Goal: Information Seeking & Learning: Learn about a topic

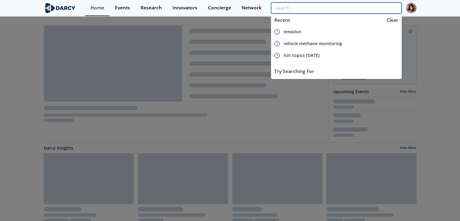
click at [364, 9] on input "search" at bounding box center [336, 7] width 130 height 11
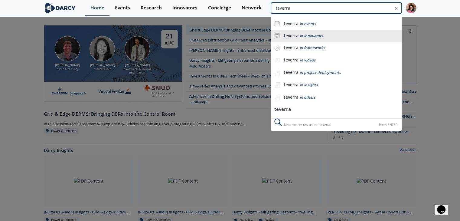
type input "teverra"
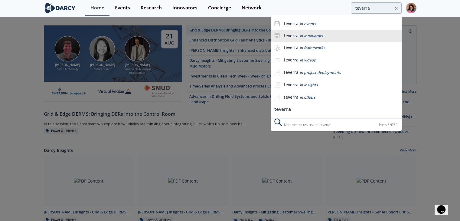
click at [333, 41] on li "teverra in innovators" at bounding box center [336, 36] width 130 height 12
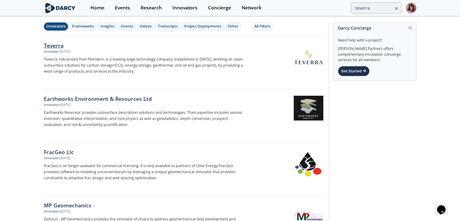
click at [277, 65] on div at bounding box center [286, 57] width 76 height 30
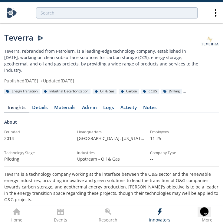
click at [182, 89] on div "Drilling" at bounding box center [171, 91] width 21 height 5
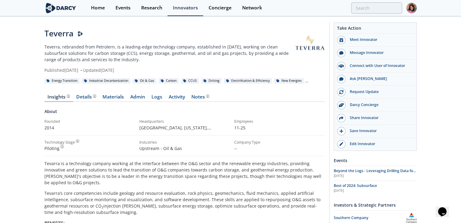
click at [302, 80] on div "Energy Transition Industrial Decarbonization Oil & Gas Carbon CCUS Drilling Ele…" at bounding box center [184, 80] width 281 height 6
click at [303, 81] on div "New Energies" at bounding box center [289, 80] width 30 height 5
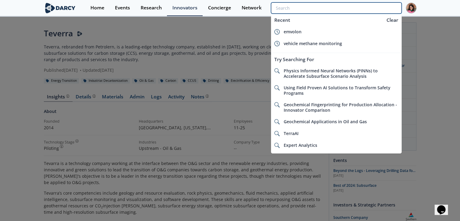
click at [364, 10] on input "search" at bounding box center [336, 7] width 130 height 11
paste input "Tensora"
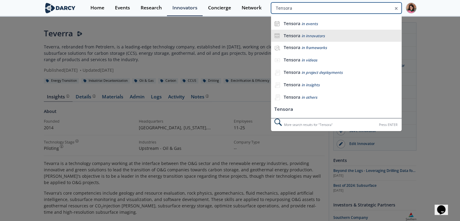
type input "Tensora"
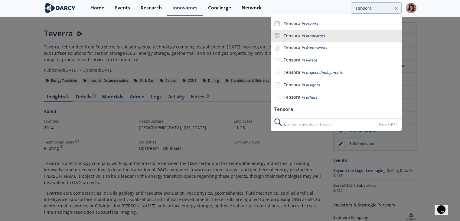
click at [325, 34] on div "Tensora in innovators" at bounding box center [340, 36] width 115 height 6
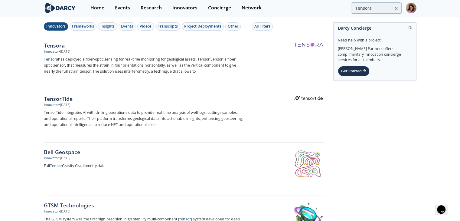
click at [263, 58] on div at bounding box center [286, 57] width 76 height 30
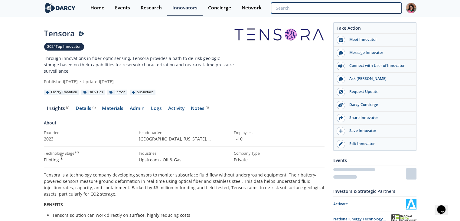
click at [377, 9] on input "search" at bounding box center [336, 7] width 130 height 11
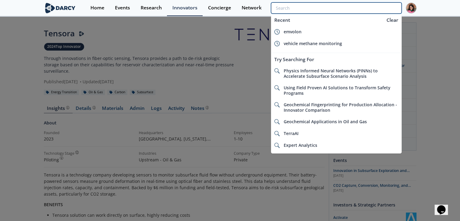
paste input "Project Geminae"
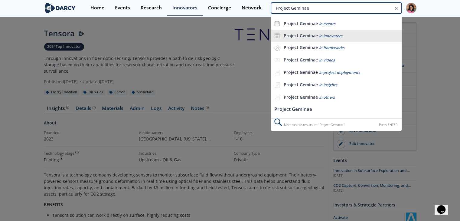
type input "Project Geminae"
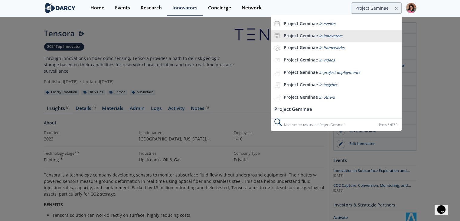
click at [328, 34] on span "in innovators" at bounding box center [330, 35] width 23 height 5
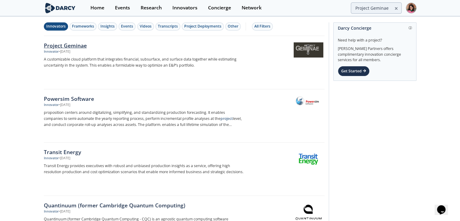
click at [189, 54] on div "Innovator • Mar 8, 2025" at bounding box center [144, 51] width 200 height 5
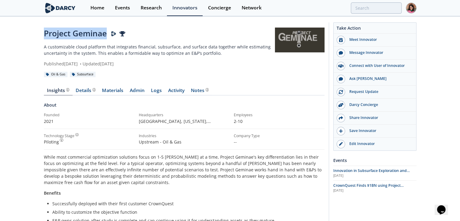
drag, startPoint x: 44, startPoint y: 34, endPoint x: 105, endPoint y: 33, distance: 60.5
copy div "Project Geminae"
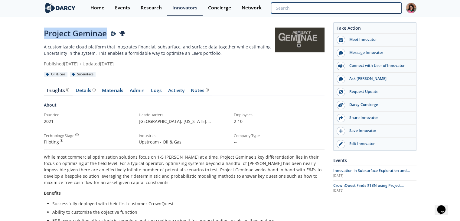
click at [359, 9] on input "search" at bounding box center [336, 7] width 130 height 11
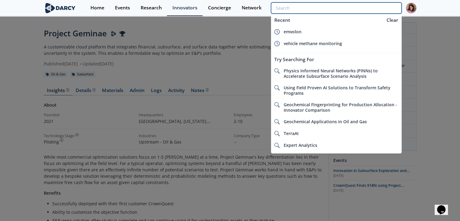
paste input "Cool Edge Bits"
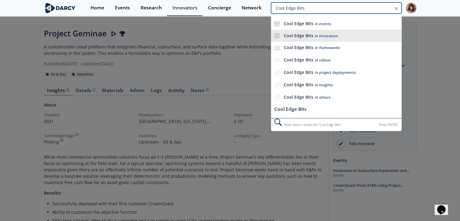
type input "Cool Edge Bits"
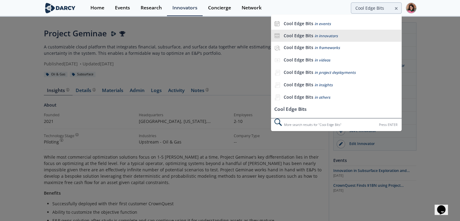
click at [326, 39] on li "Cool Edge Bits in innovators" at bounding box center [336, 36] width 130 height 12
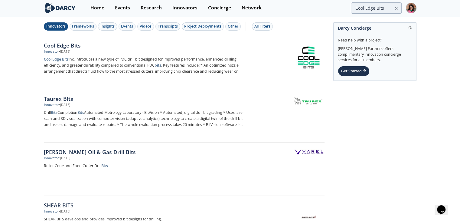
click at [203, 57] on p "Cool Edge Bits Inc. introduces a new type of PDC drill bit designed for improve…" at bounding box center [144, 65] width 200 height 18
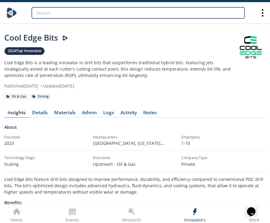
click at [194, 14] on input "search" at bounding box center [138, 12] width 213 height 11
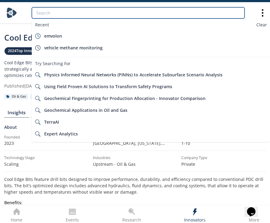
paste input "Flowco Production Solutions"
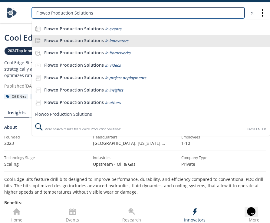
type input "Flowco Production Solutions"
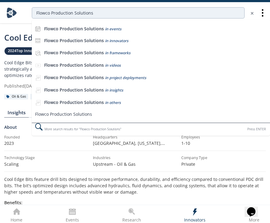
click at [151, 41] on div "Flowco Production Solutions in innovators" at bounding box center [155, 41] width 223 height 6
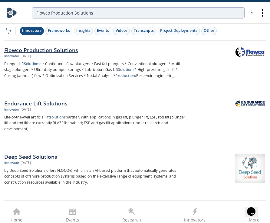
click at [124, 63] on p "Plunger Lift Solutions : * Continuous flow plungers * Fast fall plungers * Conv…" at bounding box center [94, 70] width 181 height 18
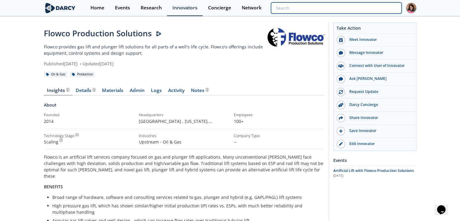
click at [363, 7] on input "search" at bounding box center [336, 7] width 130 height 11
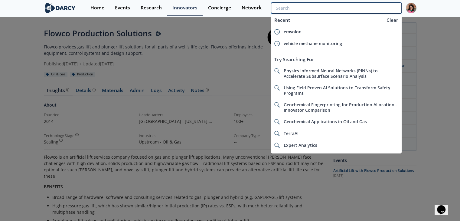
paste input "Precise Downhole Solutions"
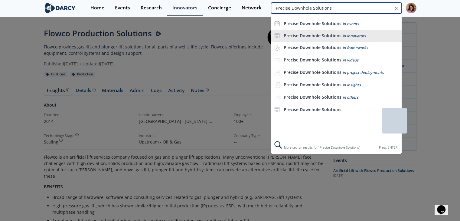
type input "Precise Downhole Solutions"
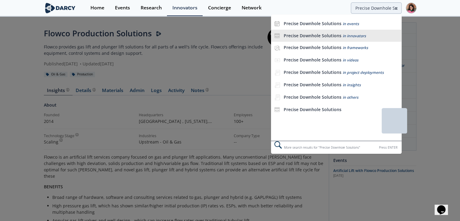
click at [353, 34] on span "in innovators" at bounding box center [353, 35] width 23 height 5
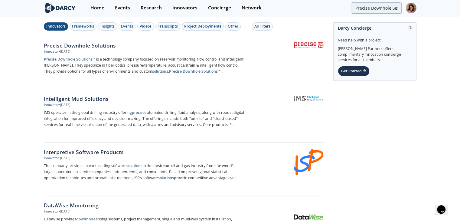
click at [270, 60] on div at bounding box center [286, 57] width 76 height 30
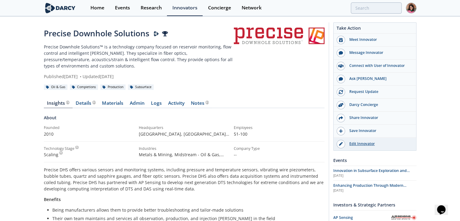
click at [367, 142] on div "Edit Innovator" at bounding box center [379, 143] width 68 height 5
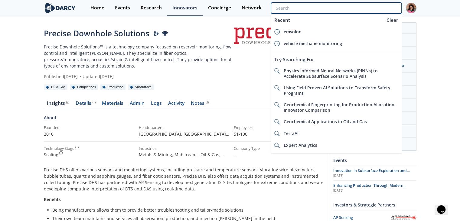
click at [364, 11] on input "search" at bounding box center [336, 7] width 130 height 11
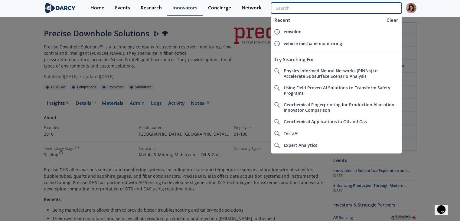
type input "e"
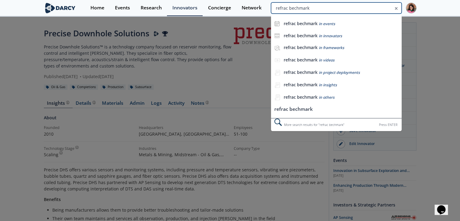
type input "refrac bechmark"
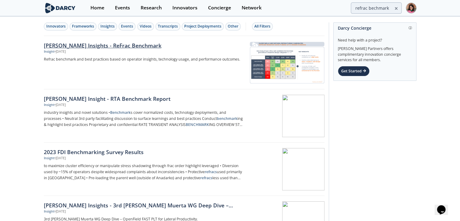
click at [146, 84] on link "Darcy Insights - ReFrac Benchmark Insight • Apr 10, 2025 Refrac benchmark and b…" at bounding box center [184, 62] width 281 height 53
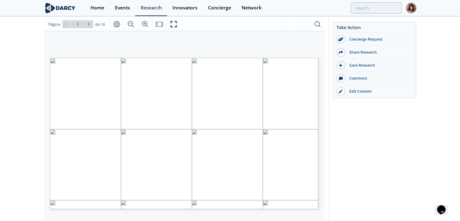
scroll to position [60, 0]
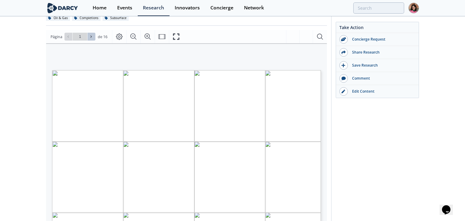
click at [92, 35] on icon at bounding box center [91, 37] width 4 height 4
type input "2"
click at [92, 36] on icon at bounding box center [91, 37] width 4 height 4
type input "4"
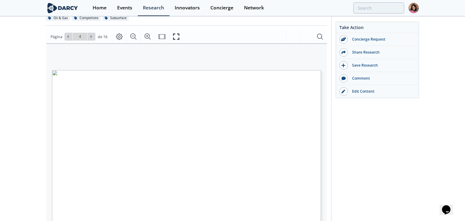
click at [92, 36] on icon at bounding box center [91, 37] width 4 height 4
type input "5"
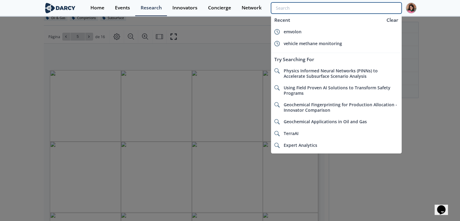
click at [359, 10] on input "search" at bounding box center [336, 7] width 130 height 11
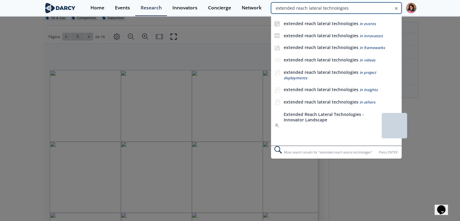
type input "extended reach lateral technologies"
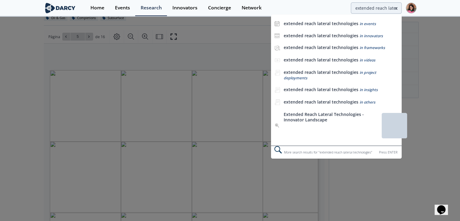
scroll to position [0, 0]
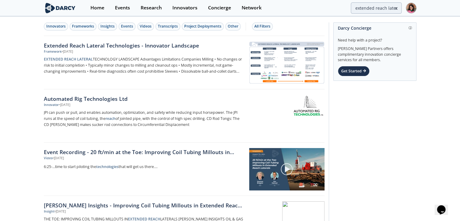
click at [198, 45] on div "Extended Reach Lateral Technologies - Innovator Landscape" at bounding box center [144, 45] width 200 height 8
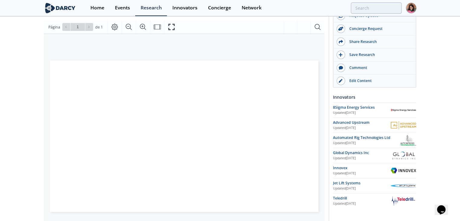
scroll to position [91, 0]
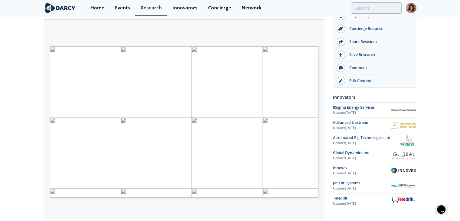
drag, startPoint x: 360, startPoint y: 110, endPoint x: 362, endPoint y: 107, distance: 3.5
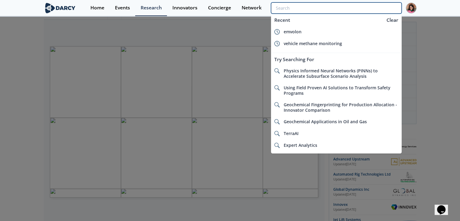
click at [356, 7] on input "search" at bounding box center [336, 7] width 130 height 11
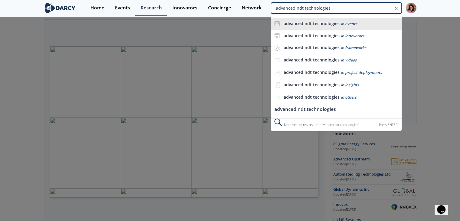
type input "advanced ndt technologies"
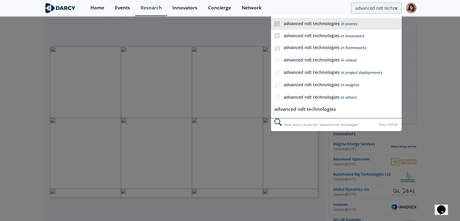
click at [360, 27] on li "advanced ndt technologies in events" at bounding box center [336, 24] width 130 height 12
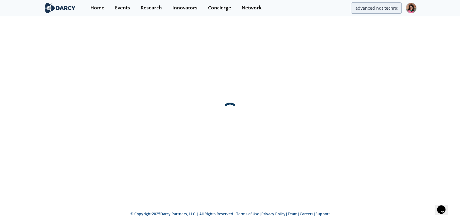
scroll to position [0, 0]
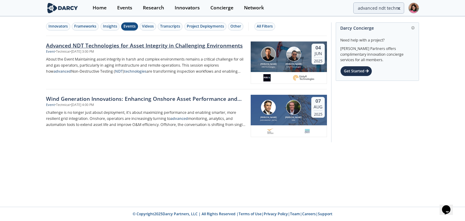
click at [132, 53] on div "Event • Technical • Jun 4, 2025 - 3:00 PM" at bounding box center [146, 51] width 200 height 5
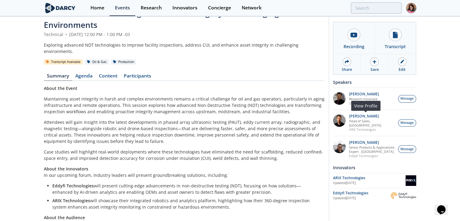
scroll to position [30, 0]
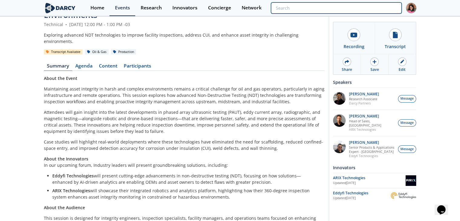
click at [364, 10] on input "search" at bounding box center [336, 7] width 130 height 11
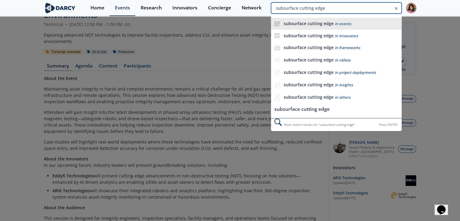
type input "subsurface cutting edge"
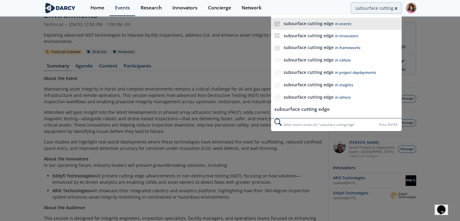
click at [344, 24] on span "in events" at bounding box center [343, 23] width 16 height 5
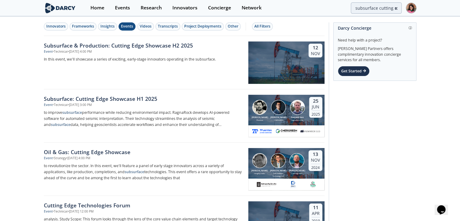
click at [181, 47] on div "Subsurface & Production: Cutting Edge Showcase H2 2025" at bounding box center [144, 45] width 200 height 8
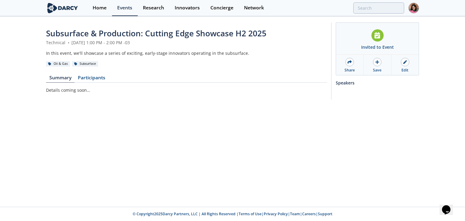
type input "subsurface cutting edge"
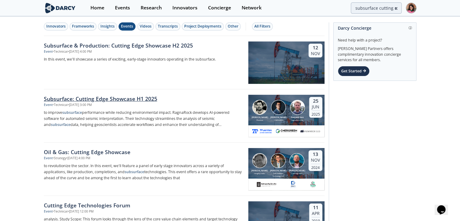
click at [146, 100] on div "Subsurface: Cutting Edge Showcase H1 2025" at bounding box center [144, 99] width 200 height 8
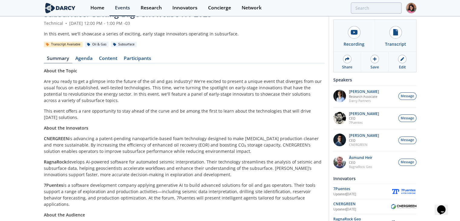
scroll to position [50, 0]
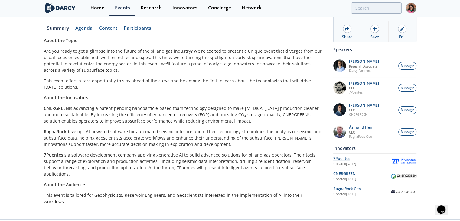
drag, startPoint x: 340, startPoint y: 161, endPoint x: 346, endPoint y: 158, distance: 6.9
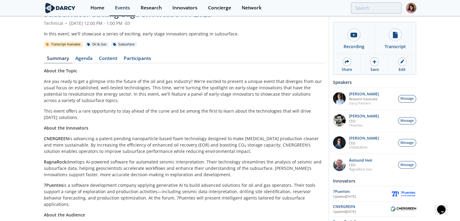
scroll to position [0, 0]
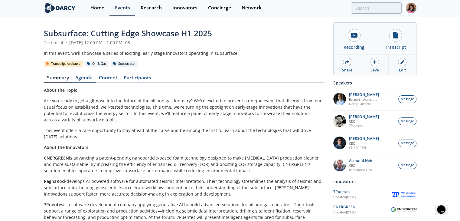
click at [72, 79] on link "Agenda" at bounding box center [84, 78] width 24 height 7
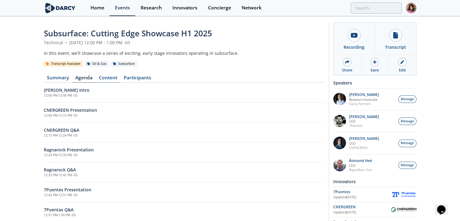
click at [101, 76] on link "Content" at bounding box center [108, 78] width 25 height 7
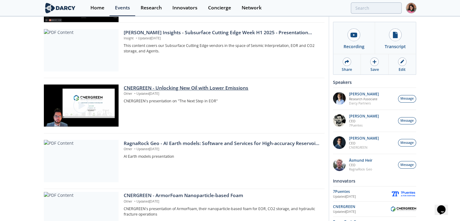
scroll to position [272, 0]
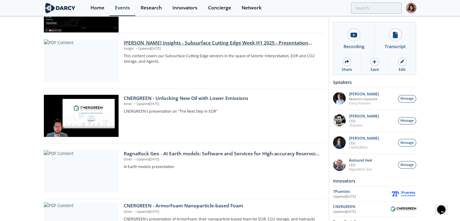
click at [149, 42] on div "Darcy Insights - Subsurface Cutting Edge Week H1 2025 - Presentation Slides" at bounding box center [222, 42] width 196 height 7
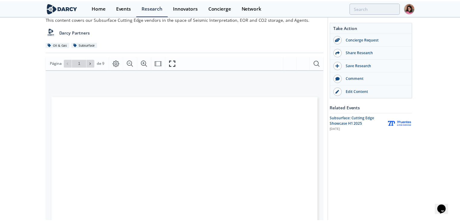
scroll to position [60, 0]
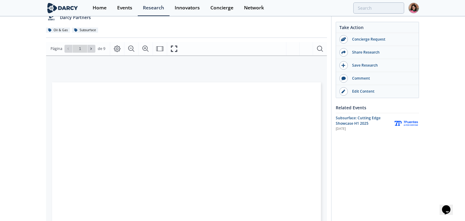
type input "2"
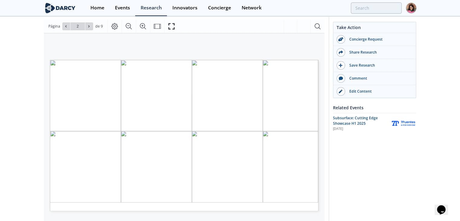
scroll to position [91, 0]
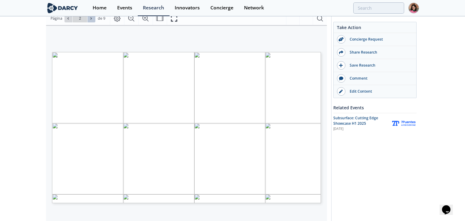
click at [91, 21] on button at bounding box center [91, 19] width 8 height 8
type input "3"
click at [91, 19] on icon at bounding box center [91, 19] width 4 height 4
type input "4"
click at [63, 21] on span "Ir a la página 4" at bounding box center [79, 19] width 35 height 8
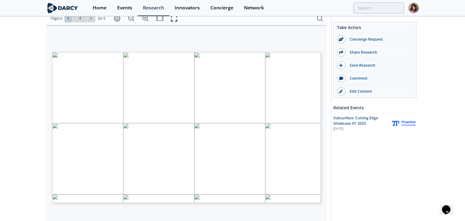
click at [66, 18] on icon at bounding box center [68, 19] width 4 height 4
type input "2"
click at [172, 21] on icon "Fullscreen" at bounding box center [173, 18] width 7 height 7
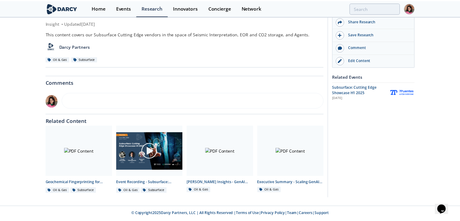
scroll to position [0, 0]
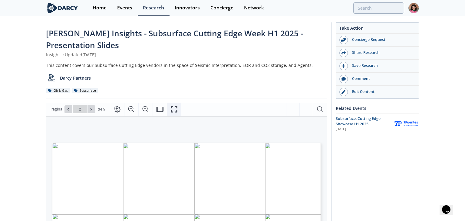
click at [170, 107] on icon "Fullscreen" at bounding box center [173, 109] width 7 height 7
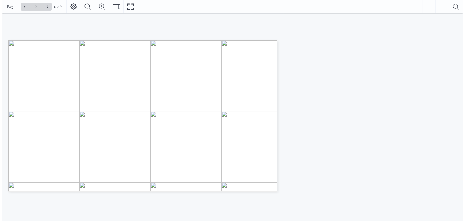
scroll to position [91, 0]
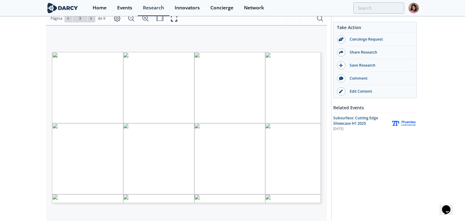
type input "2"
click at [170, 19] on icon "Fullscreen" at bounding box center [173, 18] width 7 height 7
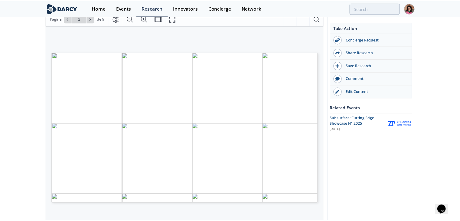
scroll to position [0, 0]
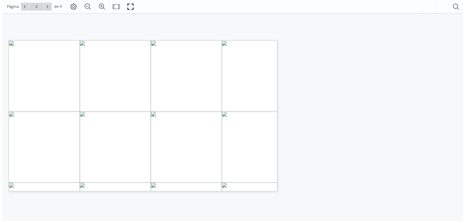
scroll to position [91, 0]
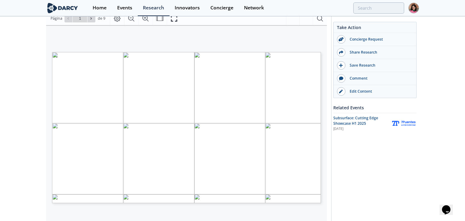
type input "2"
click at [173, 21] on icon "Fullscreen" at bounding box center [173, 18] width 7 height 7
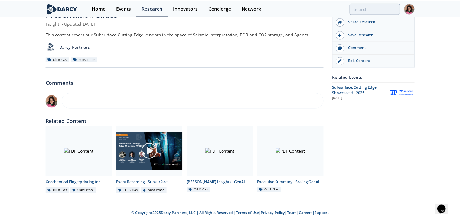
scroll to position [0, 0]
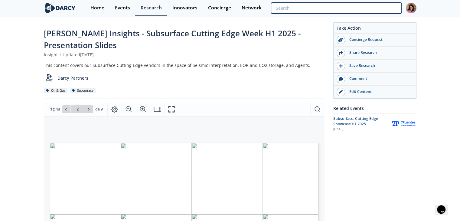
click at [369, 12] on input "search" at bounding box center [336, 7] width 130 height 11
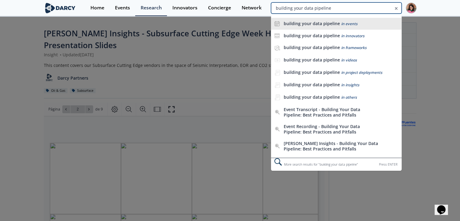
type input "building your data pipeline"
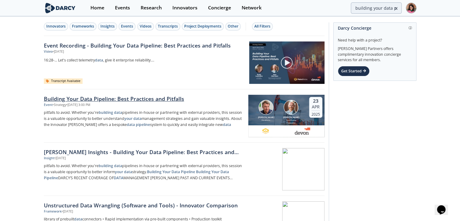
click at [157, 96] on div "Building Your Data Pipeline: Best Practices and Pitfalls" at bounding box center [144, 99] width 200 height 8
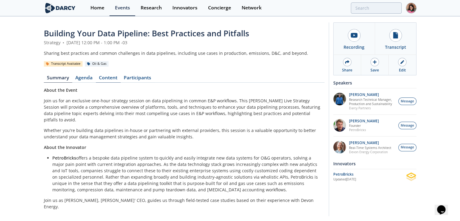
click at [100, 80] on link "Content" at bounding box center [108, 78] width 25 height 7
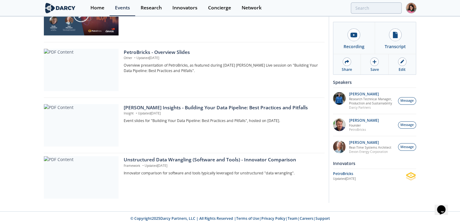
scroll to position [101, 0]
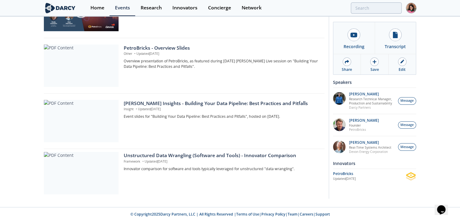
click at [177, 152] on div "Unstructured Data Wrangling (Software and Tools) - Innovator Comparison" at bounding box center [222, 155] width 196 height 7
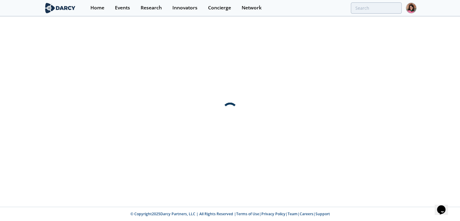
scroll to position [0, 0]
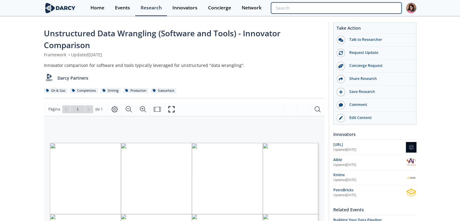
click at [370, 11] on input "search" at bounding box center [336, 7] width 130 height 11
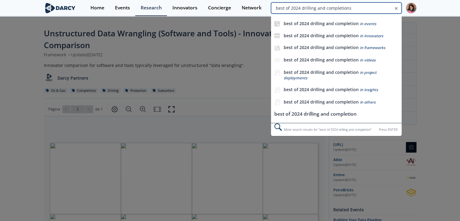
type input "best of 2024 drilling and completions"
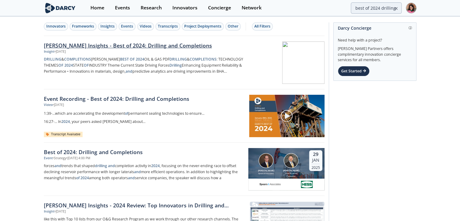
click at [176, 70] on p "DRILLING & COMPLETIONS DARCY’S BEST OF 2024 OIL & GAS PDF DRILLING & COMPLETION…" at bounding box center [144, 65] width 200 height 18
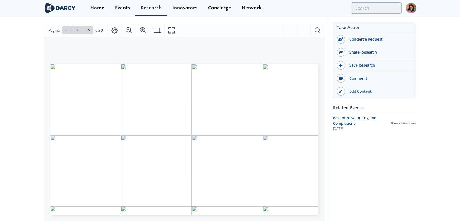
scroll to position [60, 0]
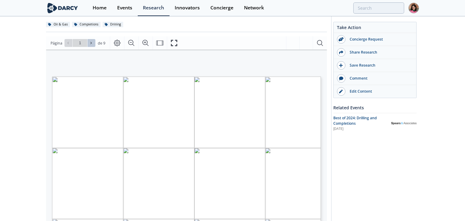
click at [89, 43] on icon at bounding box center [91, 43] width 4 height 4
type input "3"
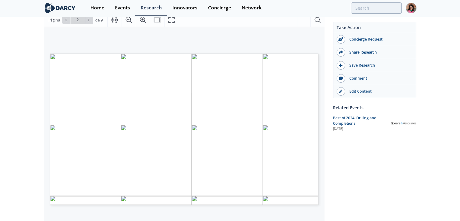
scroll to position [91, 0]
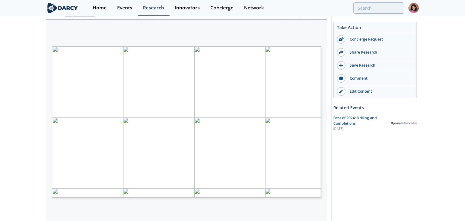
type input "4"
type input "6"
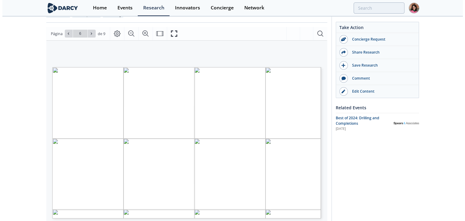
scroll to position [60, 0]
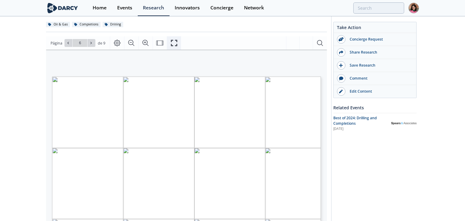
click at [176, 46] on button "Fullscreen" at bounding box center [174, 42] width 14 height 13
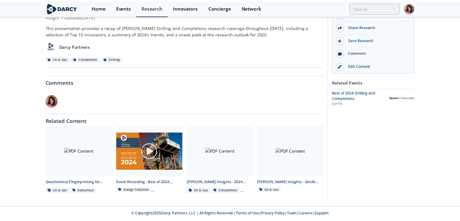
scroll to position [0, 0]
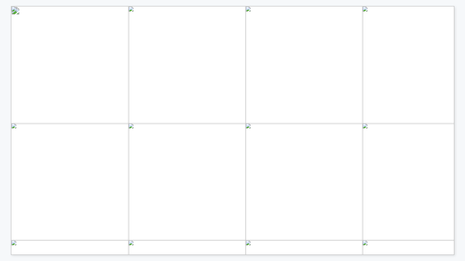
click at [51, 62] on span "Página 6" at bounding box center [372, 245] width 709 height 399
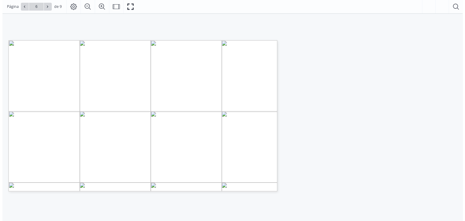
scroll to position [60, 0]
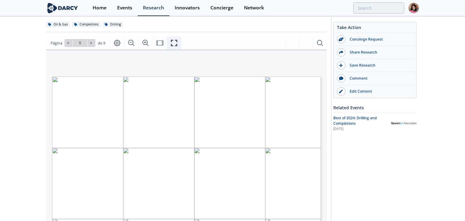
click at [168, 43] on button "Fullscreen" at bounding box center [174, 42] width 14 height 13
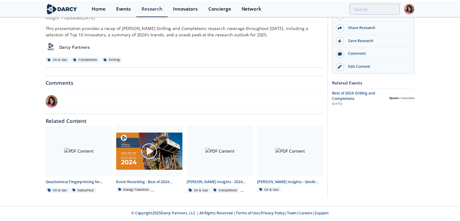
scroll to position [0, 0]
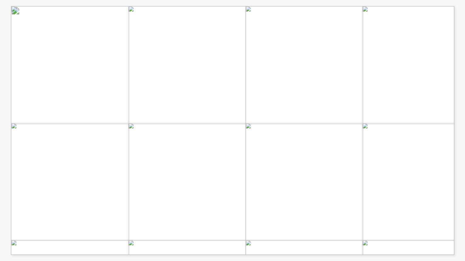
click at [51, 82] on span "Página 6" at bounding box center [372, 245] width 709 height 399
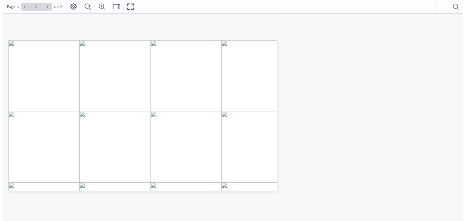
scroll to position [60, 0]
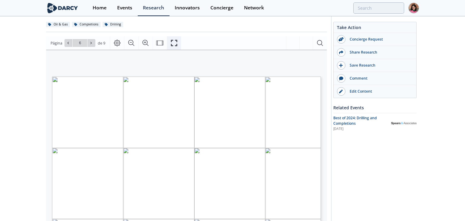
click at [171, 44] on icon "Fullscreen" at bounding box center [173, 42] width 7 height 7
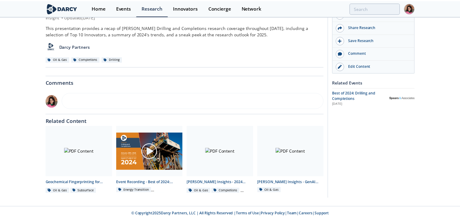
scroll to position [0, 0]
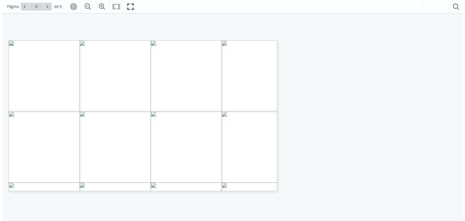
scroll to position [60, 0]
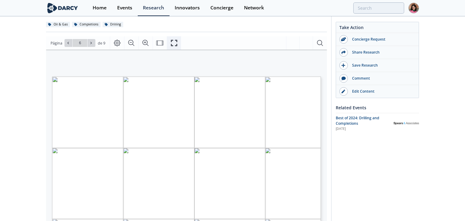
drag, startPoint x: 171, startPoint y: 43, endPoint x: 171, endPoint y: 69, distance: 26.3
click at [171, 43] on icon "Fullscreen" at bounding box center [173, 42] width 7 height 7
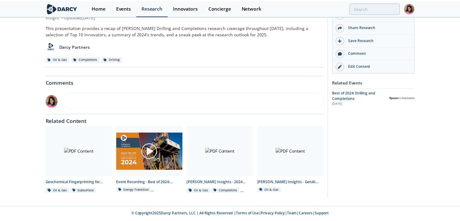
scroll to position [0, 0]
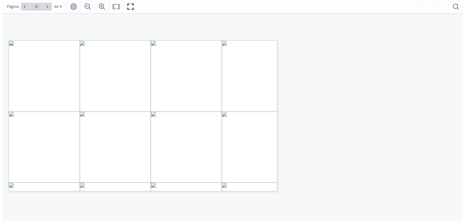
scroll to position [30, 0]
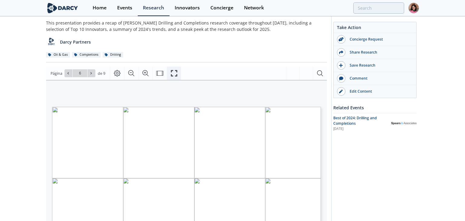
click at [178, 73] on button "Fullscreen" at bounding box center [174, 73] width 14 height 13
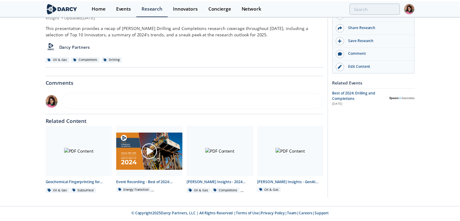
scroll to position [0, 0]
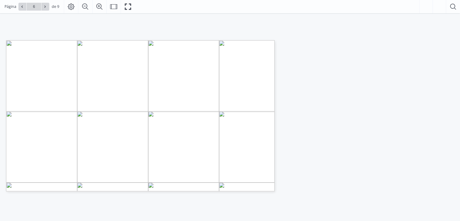
scroll to position [60, 0]
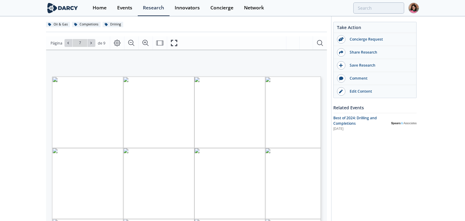
type input "6"
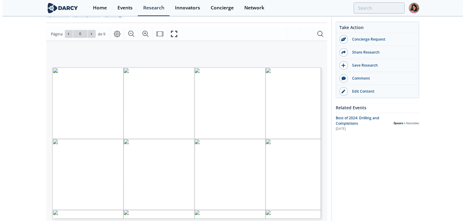
scroll to position [30, 0]
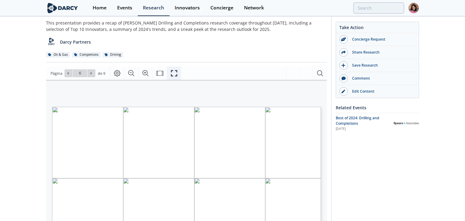
click at [174, 72] on icon "Fullscreen" at bounding box center [173, 73] width 7 height 7
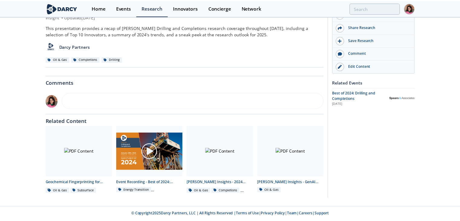
scroll to position [0, 0]
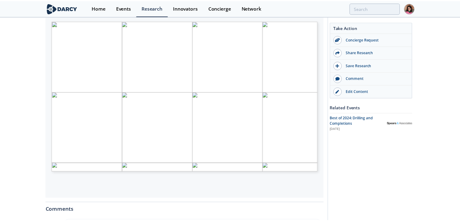
scroll to position [121, 0]
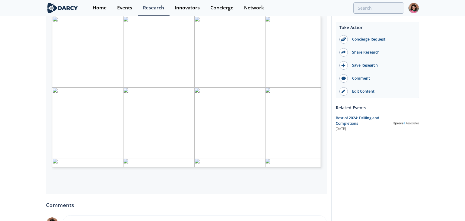
type input "6"
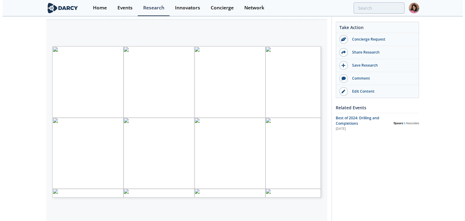
scroll to position [60, 0]
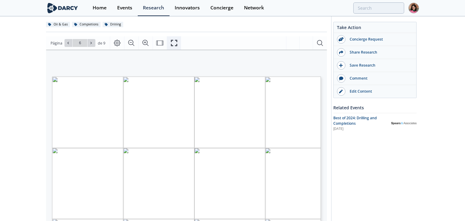
click at [174, 41] on icon "Fullscreen" at bounding box center [173, 42] width 7 height 7
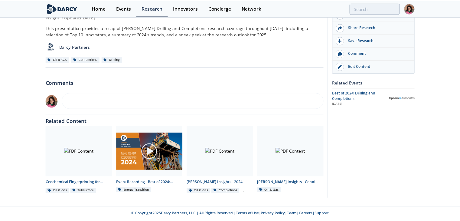
scroll to position [0, 0]
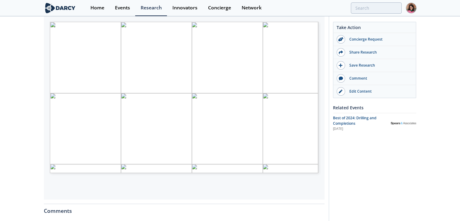
scroll to position [121, 0]
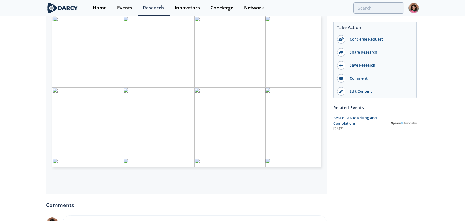
type input "6"
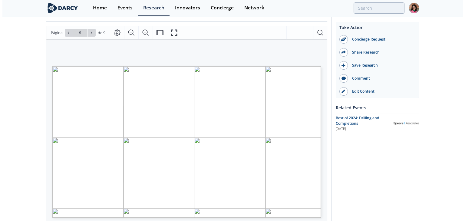
scroll to position [60, 0]
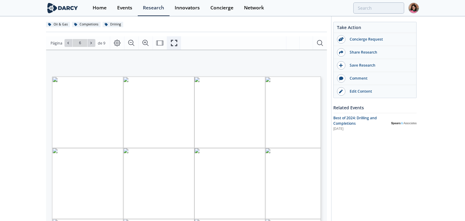
click at [176, 41] on button "Fullscreen" at bounding box center [174, 42] width 14 height 13
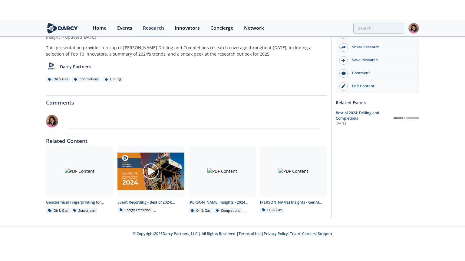
scroll to position [0, 0]
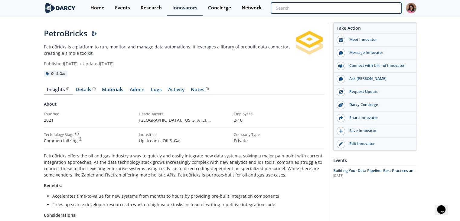
click at [361, 6] on input "search" at bounding box center [336, 7] width 130 height 11
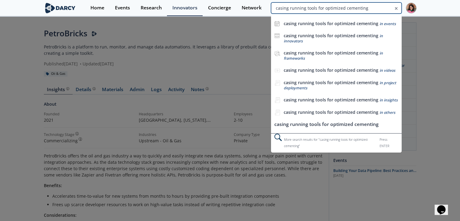
type input "casing running tools for optimized cementing"
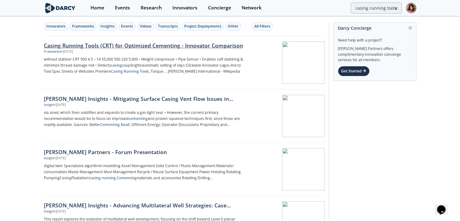
click at [172, 50] on div "Framework • May 13, 2025" at bounding box center [144, 51] width 200 height 5
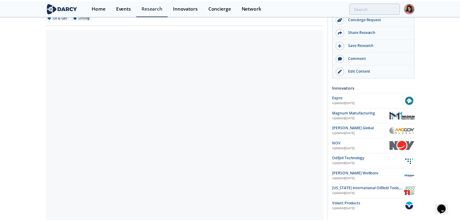
scroll to position [91, 0]
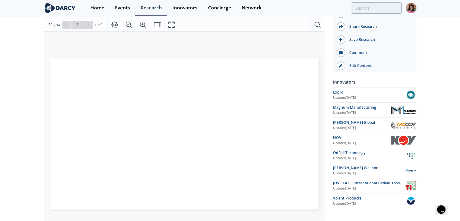
click at [453, 86] on div "Casing Running Tools (CRT) for Optimized Cementing - Innovator Comparison Frame…" at bounding box center [230, 148] width 460 height 445
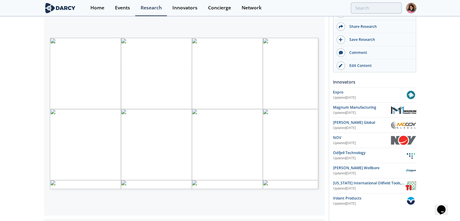
scroll to position [120, 0]
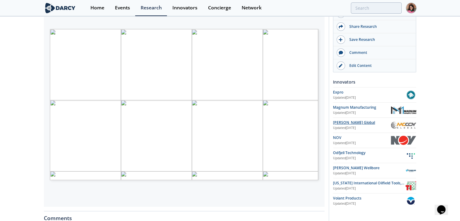
drag, startPoint x: 355, startPoint y: 164, endPoint x: 360, endPoint y: 123, distance: 41.2
drag, startPoint x: 350, startPoint y: 165, endPoint x: 443, endPoint y: 132, distance: 98.4
click at [447, 126] on div "Casing Running Tools (CRT) for Optimized Cementing - Innovator Comparison Frame…" at bounding box center [230, 119] width 460 height 445
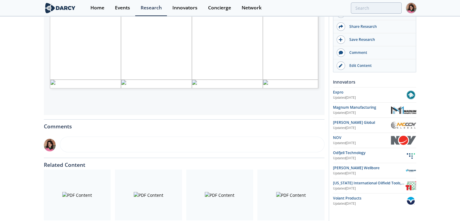
scroll to position [212, 0]
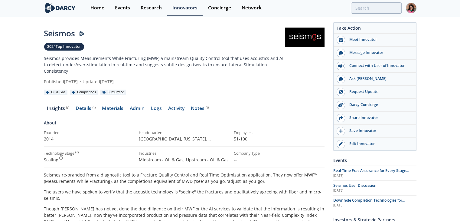
click at [57, 29] on div "Seismos" at bounding box center [164, 34] width 241 height 12
copy div "Seismos"
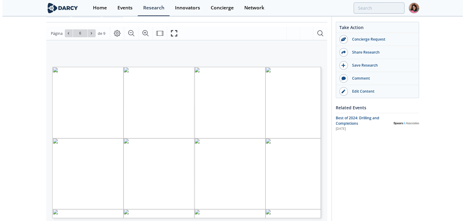
scroll to position [60, 0]
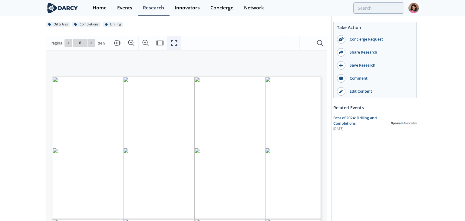
drag, startPoint x: 171, startPoint y: 44, endPoint x: 171, endPoint y: 70, distance: 26.3
click at [171, 44] on icon "Fullscreen" at bounding box center [173, 42] width 7 height 7
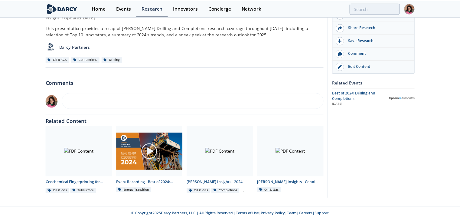
scroll to position [0, 0]
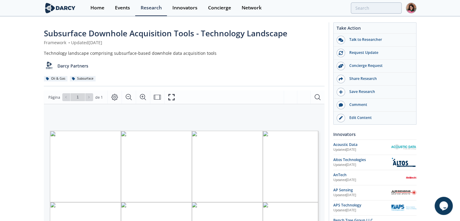
click at [246, 32] on span "Subsurface Downhole Acquisition Tools - Technology Landscape" at bounding box center [165, 33] width 243 height 11
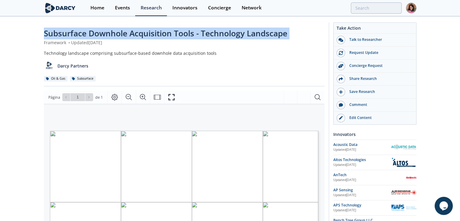
click at [246, 32] on span "Subsurface Downhole Acquisition Tools - Technology Landscape" at bounding box center [165, 33] width 243 height 11
copy div "Subsurface Downhole Acquisition Tools - Technology Landscape"
click at [190, 13] on link "Innovators" at bounding box center [185, 8] width 36 height 16
drag, startPoint x: 45, startPoint y: 31, endPoint x: 185, endPoint y: 35, distance: 140.4
click at [185, 35] on span "Subsurface Downhole Acquisition Tools - Technology Landscape" at bounding box center [165, 33] width 243 height 11
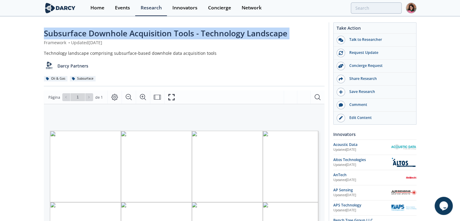
click at [186, 35] on span "Subsurface Downhole Acquisition Tools - Technology Landscape" at bounding box center [165, 33] width 243 height 11
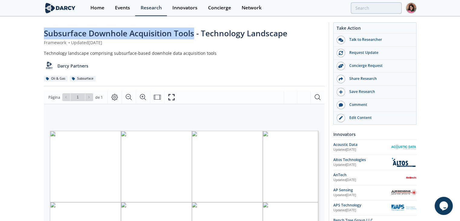
drag, startPoint x: 194, startPoint y: 34, endPoint x: 43, endPoint y: 33, distance: 150.6
copy span "Subsurface Downhole Acquisition Tools"
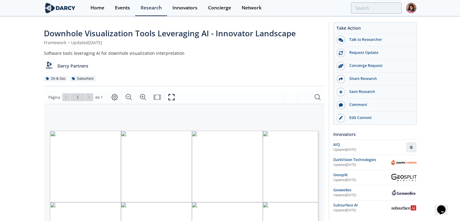
click at [51, 32] on span "Downhole Visualization Tools Leveraging AI - Innovator Landscape" at bounding box center [170, 33] width 252 height 11
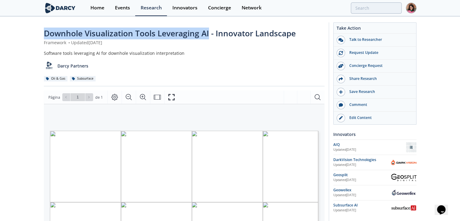
drag, startPoint x: 42, startPoint y: 33, endPoint x: 208, endPoint y: 33, distance: 166.0
copy span "Downhole Visualization Tools Leveraging AI"
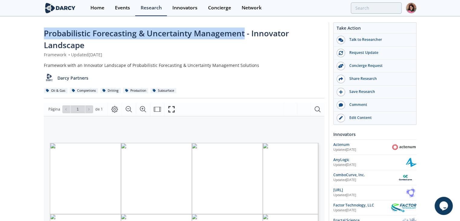
drag, startPoint x: 45, startPoint y: 31, endPoint x: 246, endPoint y: 31, distance: 201.1
click at [246, 31] on span "Probabilistic Forecasting & Uncertainty Management - Innovator Landscape" at bounding box center [166, 39] width 245 height 23
copy span "Probabilistic Forecasting & Uncertainty Management"
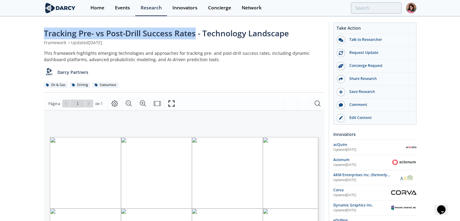
drag, startPoint x: 36, startPoint y: 35, endPoint x: 196, endPoint y: 33, distance: 160.3
copy span "Tracking Pre- vs Post-Drill Success Rates"
